Goal: Register for event/course

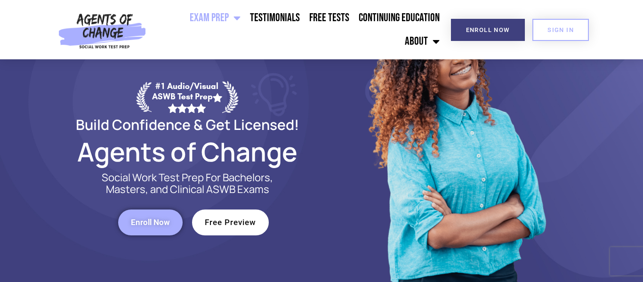
scroll to position [57, 0]
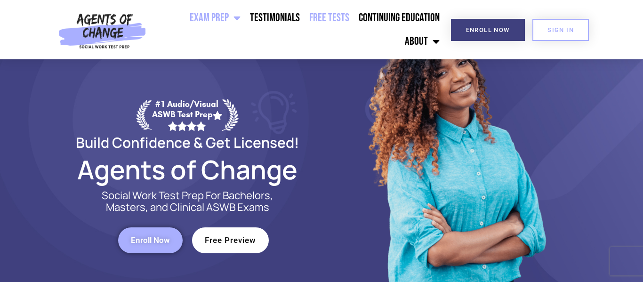
click at [329, 20] on link "Free Tests" at bounding box center [329, 18] width 49 height 24
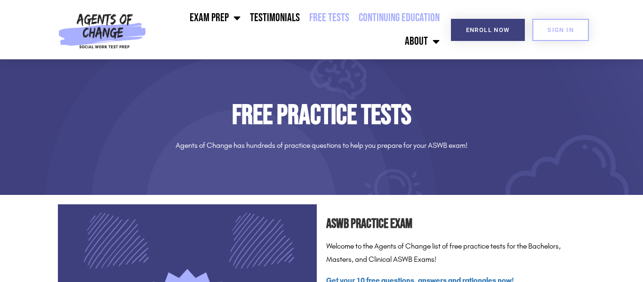
click at [392, 21] on link "Continuing Education" at bounding box center [399, 18] width 90 height 24
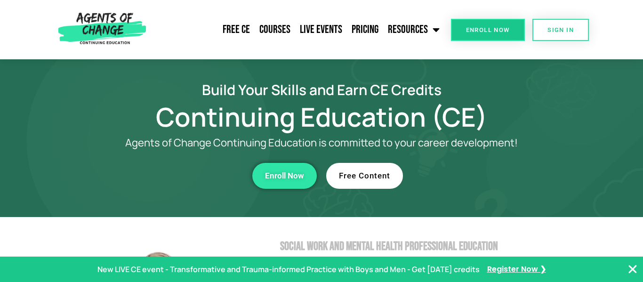
click at [387, 184] on link "Free Content" at bounding box center [364, 176] width 77 height 26
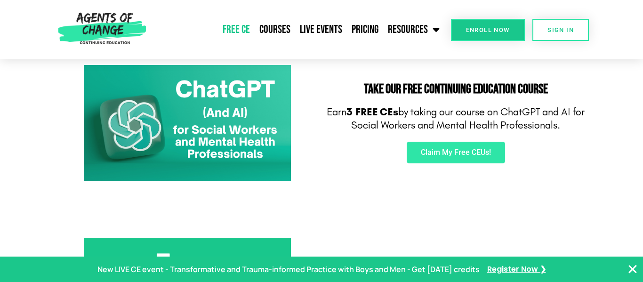
scroll to position [173, 0]
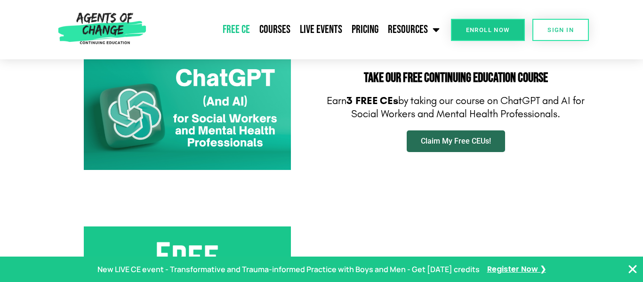
click at [469, 147] on link "Claim My Free CEUs!" at bounding box center [456, 141] width 98 height 22
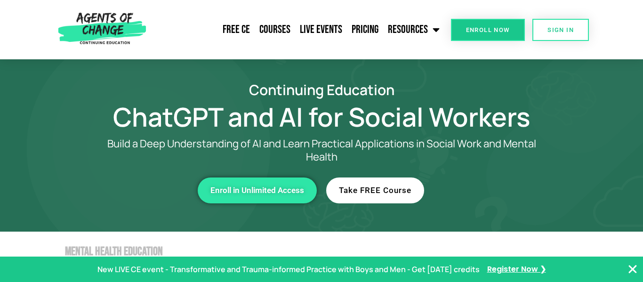
click at [402, 193] on span "Take FREE Course" at bounding box center [375, 190] width 72 height 8
